Goal: Transaction & Acquisition: Purchase product/service

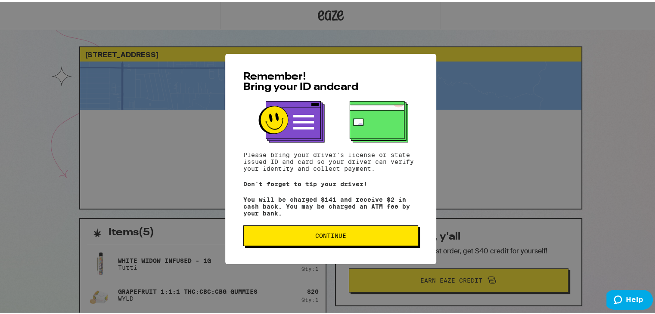
click at [329, 237] on span "Continue" at bounding box center [330, 234] width 31 height 6
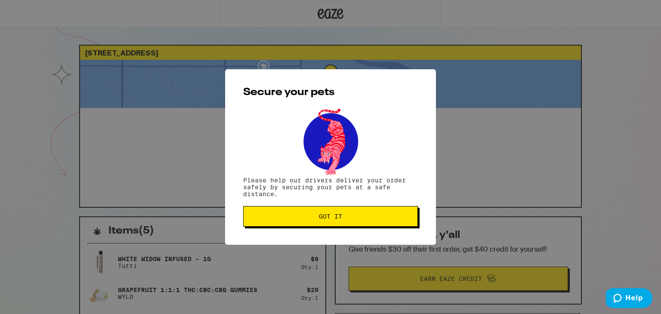
click at [331, 214] on span "Got it" at bounding box center [330, 217] width 23 height 6
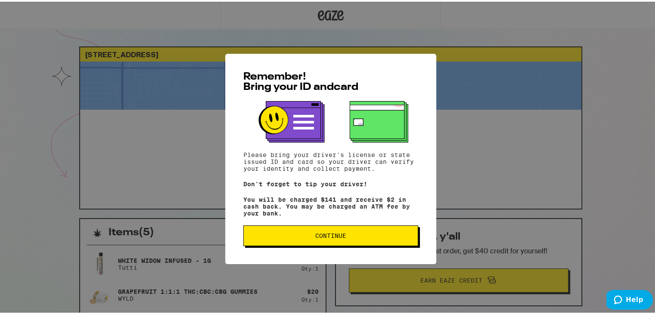
click at [363, 231] on button "Continue" at bounding box center [330, 234] width 175 height 21
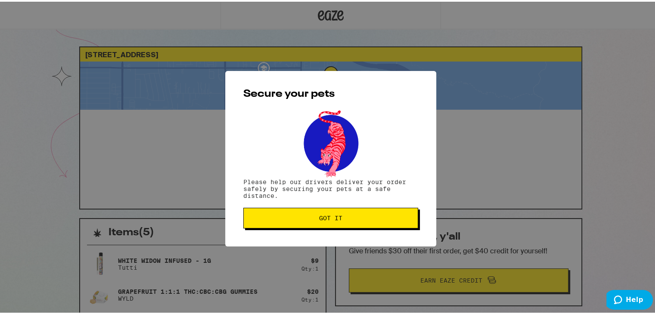
click at [316, 211] on button "Got it" at bounding box center [330, 216] width 175 height 21
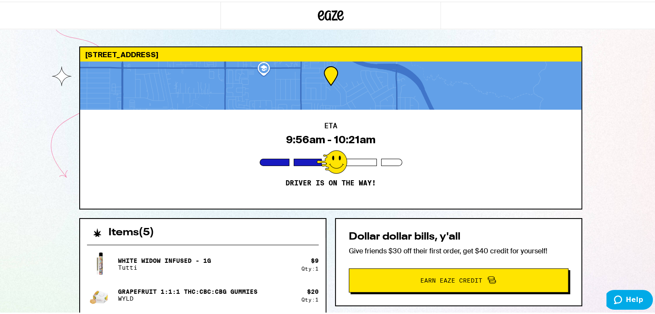
click at [329, 73] on div at bounding box center [330, 84] width 501 height 48
